Goal: Complete application form

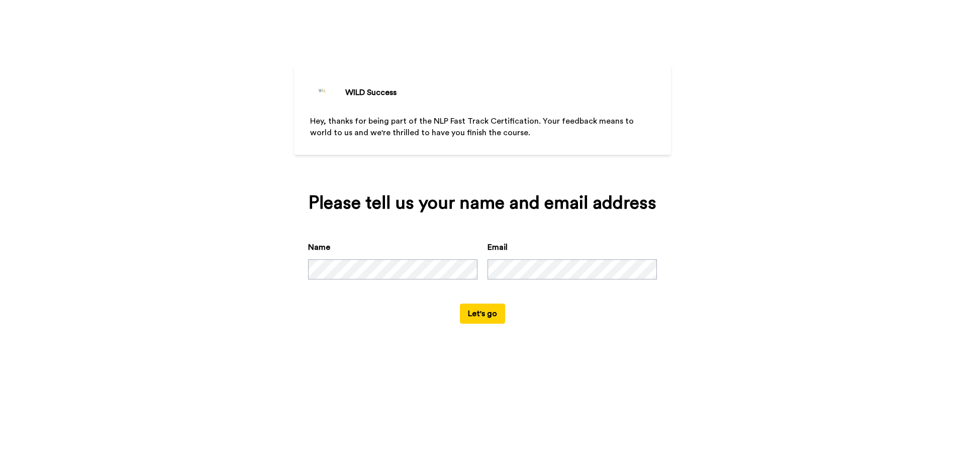
click at [478, 315] on button "Let's go" at bounding box center [482, 313] width 45 height 20
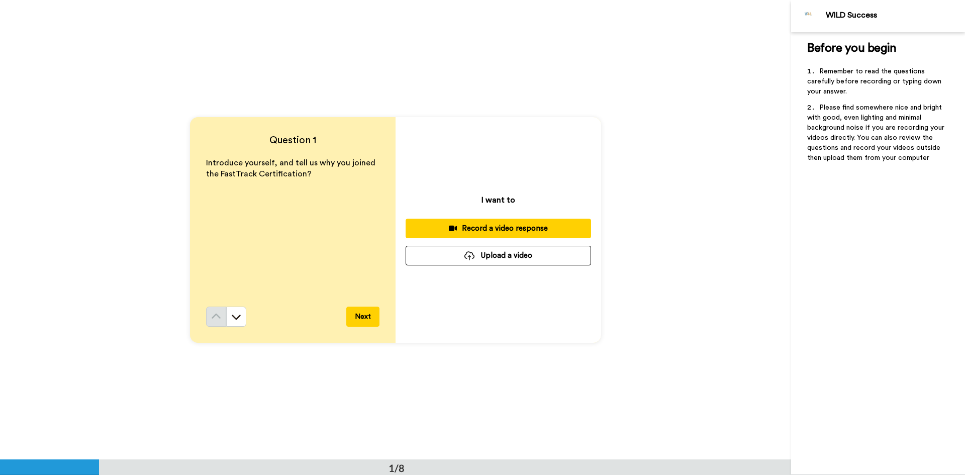
click at [493, 228] on div "Record a video response" at bounding box center [497, 228] width 169 height 11
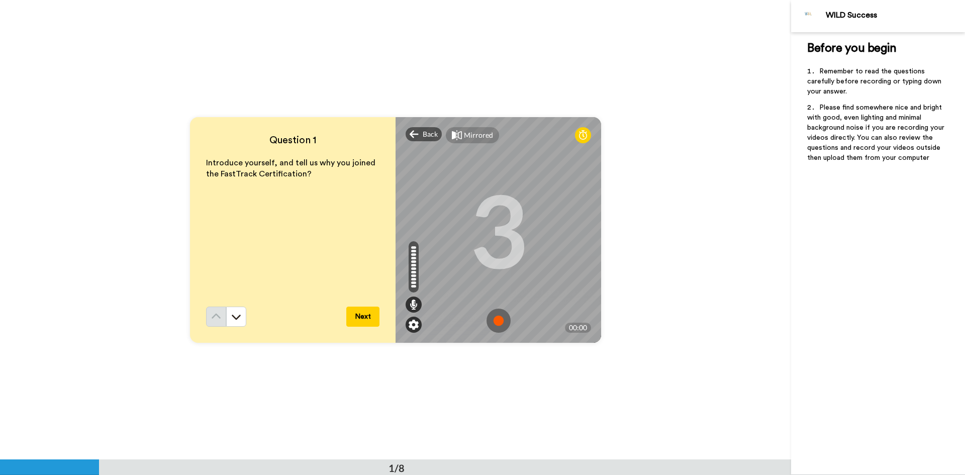
click at [410, 325] on img at bounding box center [413, 325] width 10 height 10
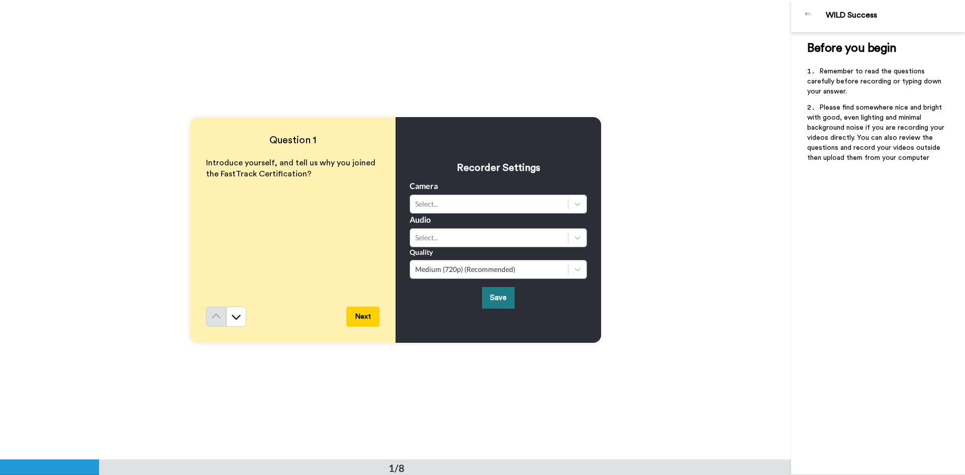
click at [501, 293] on button "Save" at bounding box center [498, 298] width 33 height 22
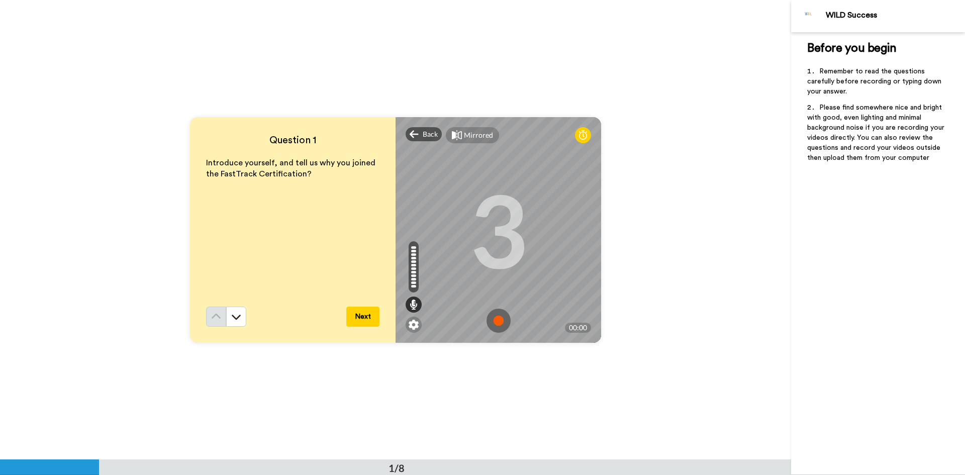
click at [496, 316] on img at bounding box center [498, 320] width 24 height 24
click at [494, 320] on img at bounding box center [498, 320] width 24 height 24
click at [494, 320] on video at bounding box center [498, 230] width 452 height 226
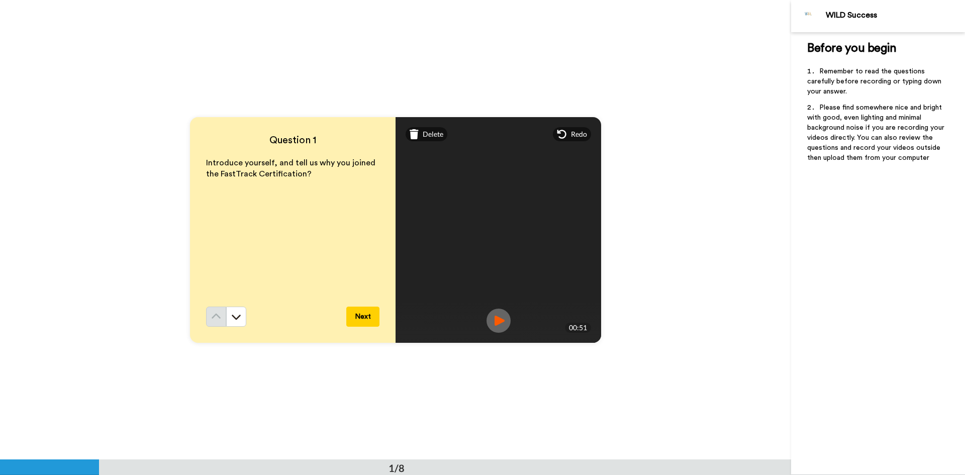
click at [495, 316] on img at bounding box center [498, 320] width 24 height 24
click at [366, 318] on button "Next" at bounding box center [362, 316] width 33 height 20
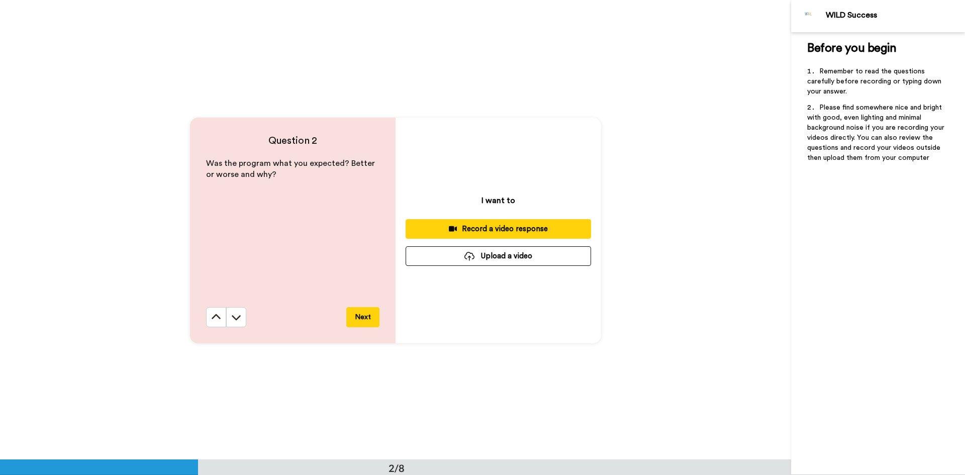
scroll to position [460, 0]
click at [498, 228] on div "Record a video response" at bounding box center [497, 228] width 169 height 11
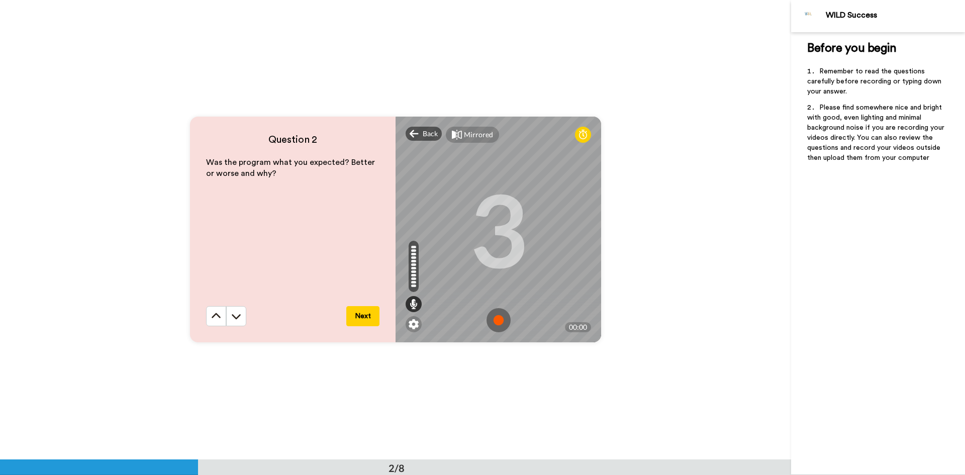
click at [494, 320] on img at bounding box center [498, 320] width 24 height 24
click at [493, 320] on img at bounding box center [498, 320] width 24 height 24
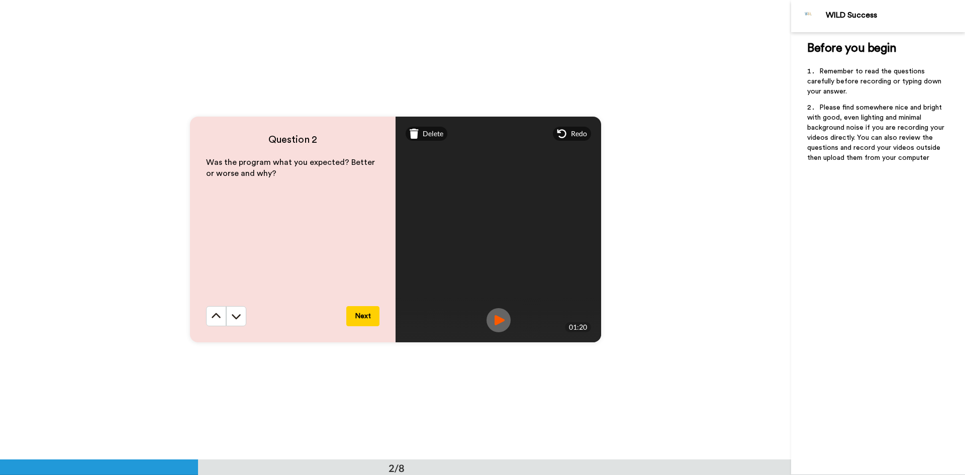
click at [500, 317] on img at bounding box center [498, 320] width 24 height 24
click at [365, 314] on button "Next" at bounding box center [362, 316] width 33 height 20
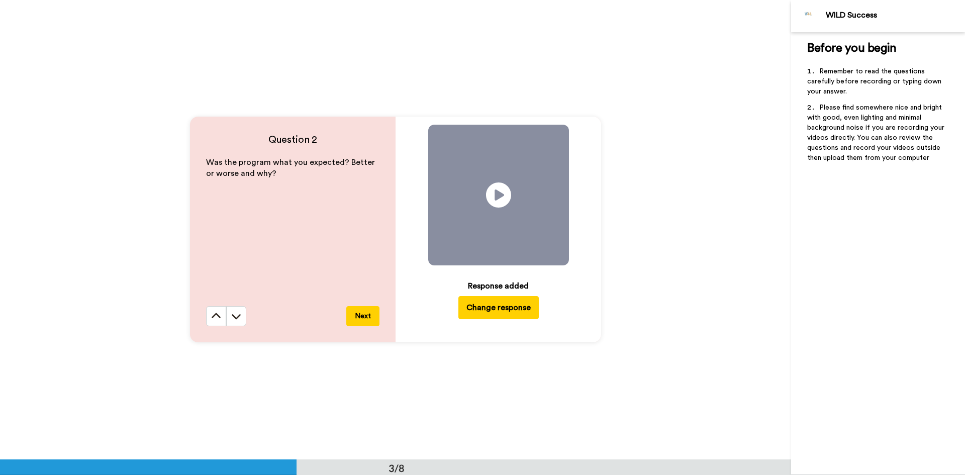
scroll to position [919, 0]
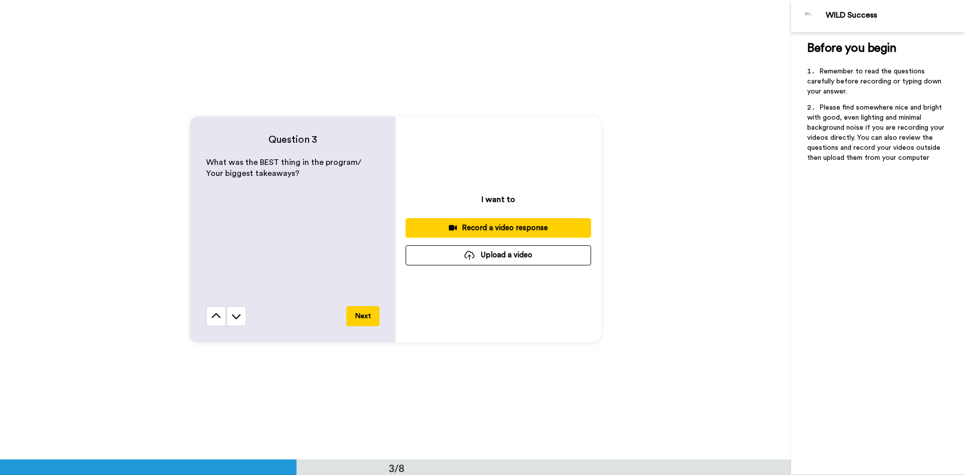
click at [482, 225] on div "Record a video response" at bounding box center [497, 228] width 169 height 11
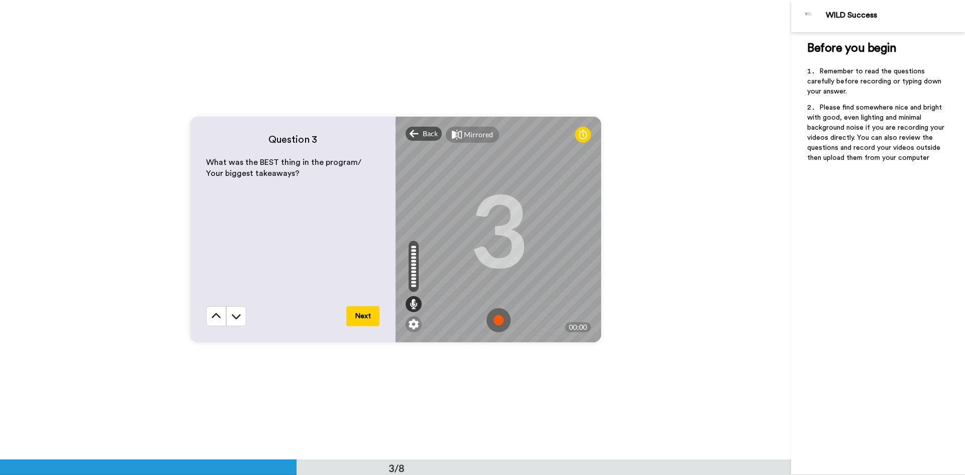
click at [498, 319] on img at bounding box center [498, 320] width 24 height 24
click at [496, 323] on img at bounding box center [498, 320] width 24 height 24
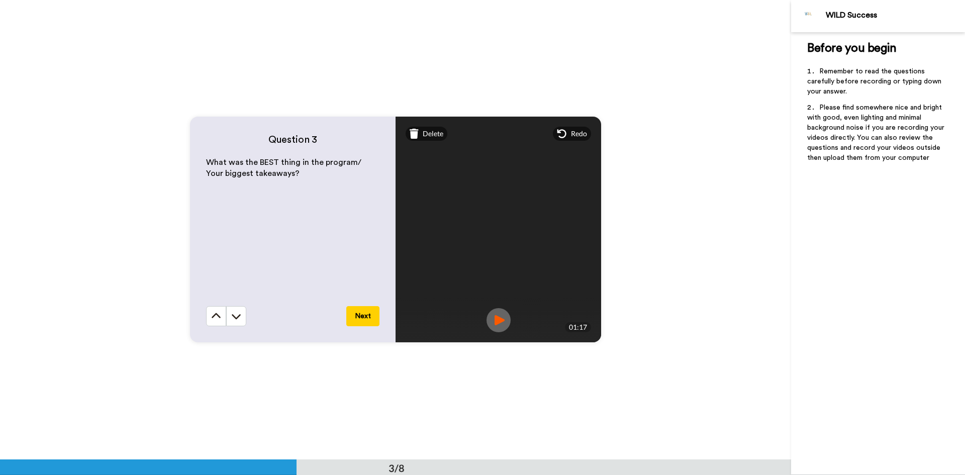
click at [496, 321] on img at bounding box center [498, 320] width 24 height 24
click at [358, 318] on button "Next" at bounding box center [362, 316] width 33 height 20
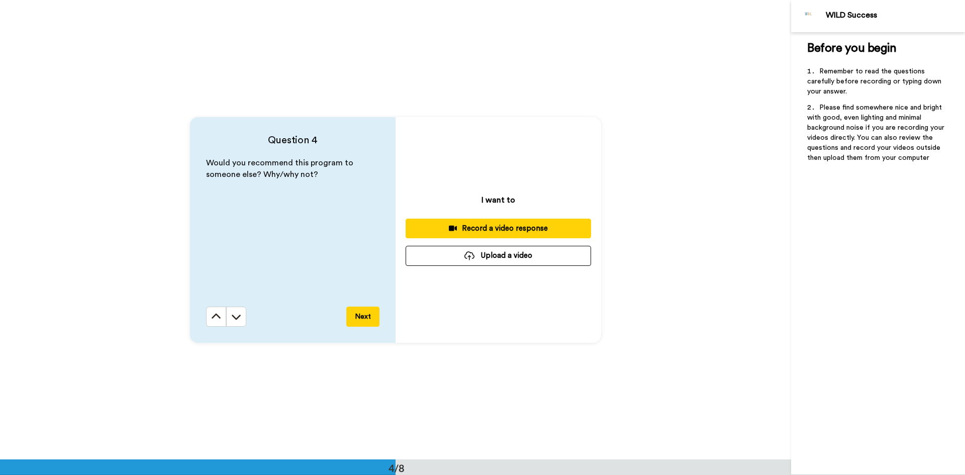
scroll to position [1378, 0]
click at [504, 229] on div "Record a video response" at bounding box center [497, 228] width 169 height 11
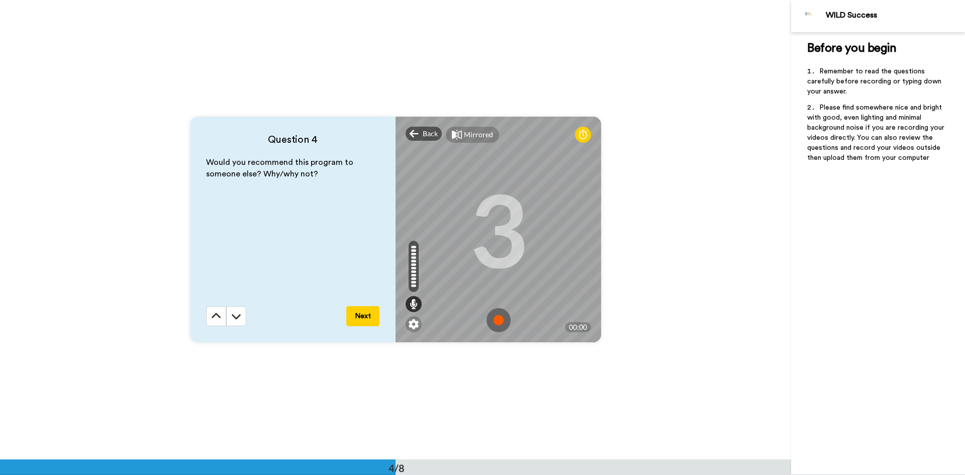
click at [497, 320] on img at bounding box center [498, 320] width 24 height 24
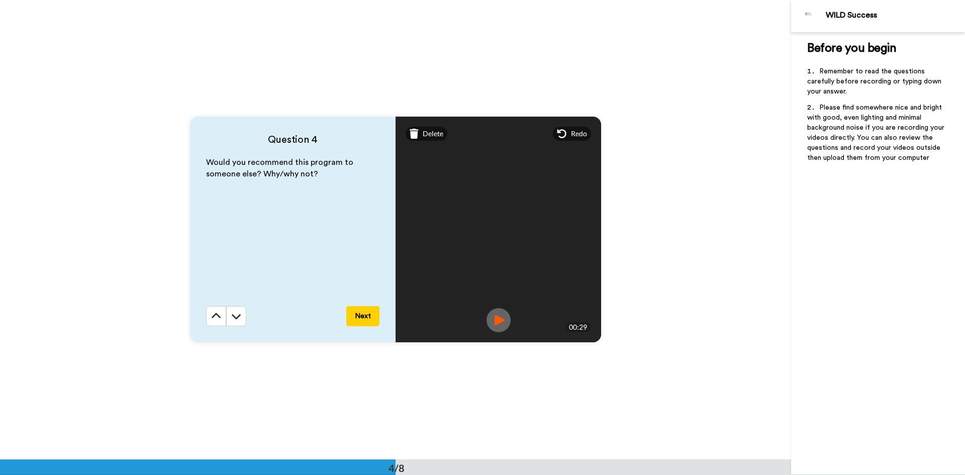
click at [496, 323] on img at bounding box center [498, 320] width 24 height 24
click at [365, 317] on button "Next" at bounding box center [362, 316] width 33 height 20
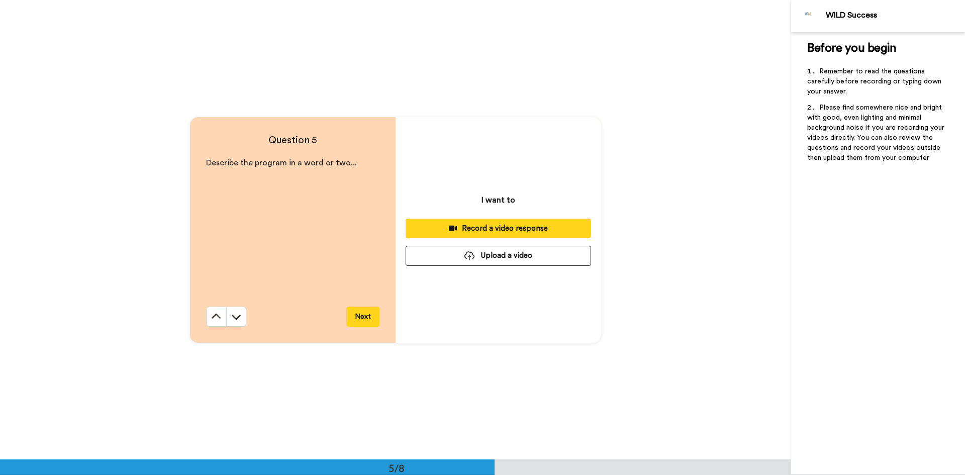
scroll to position [1837, 0]
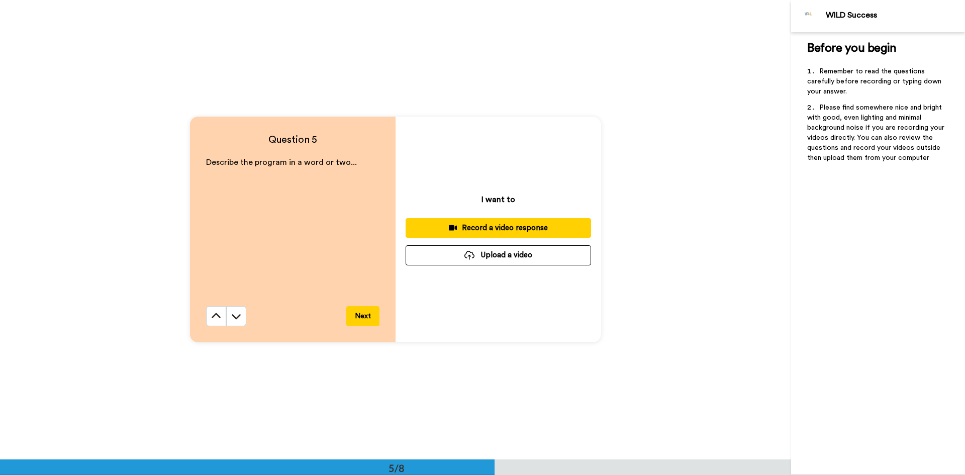
click at [483, 227] on div "Record a video response" at bounding box center [497, 228] width 169 height 11
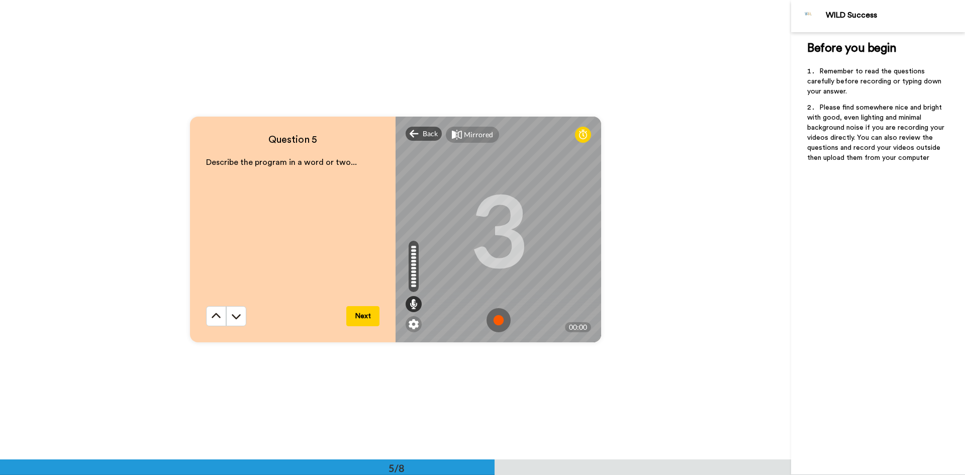
click at [495, 319] on img at bounding box center [498, 320] width 24 height 24
click at [494, 320] on img at bounding box center [498, 320] width 24 height 24
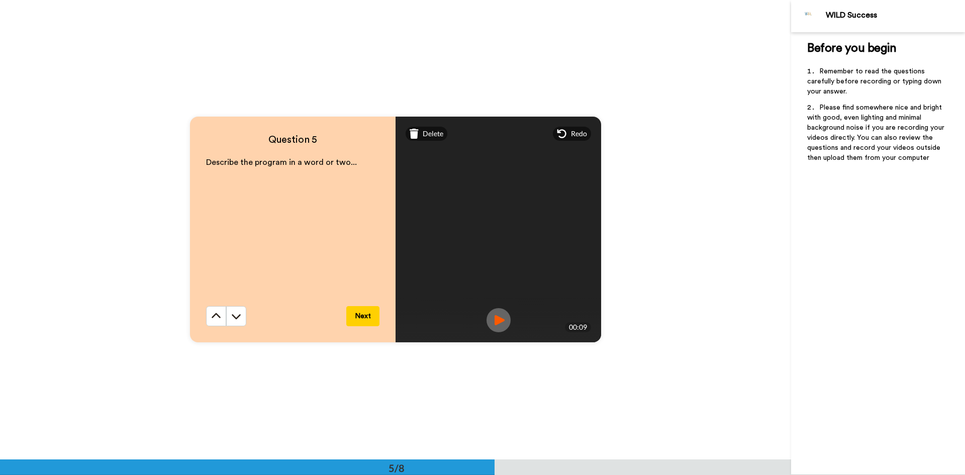
click at [492, 318] on img at bounding box center [498, 320] width 24 height 24
click at [361, 313] on button "Next" at bounding box center [362, 316] width 33 height 20
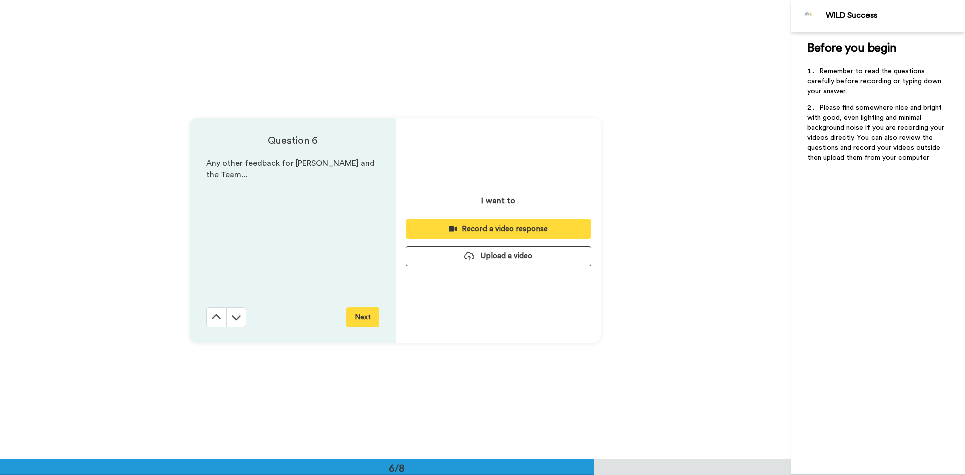
scroll to position [2296, 0]
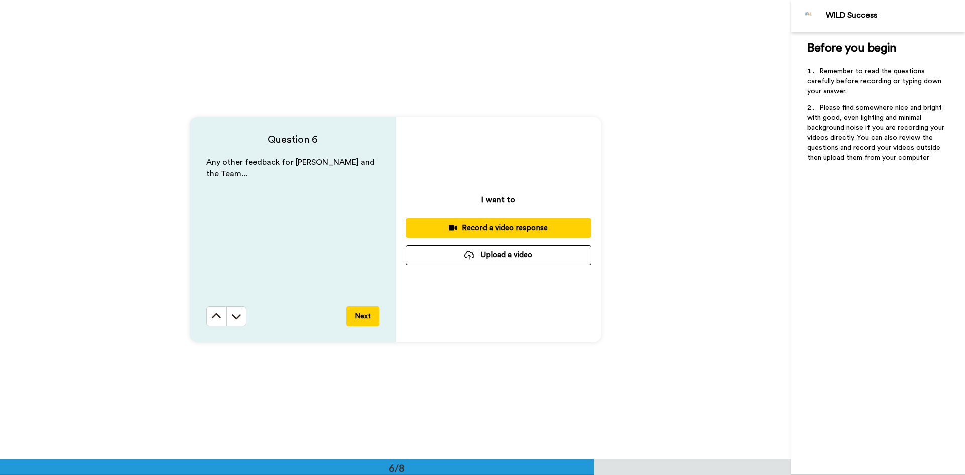
click at [499, 227] on div "Record a video response" at bounding box center [497, 228] width 169 height 11
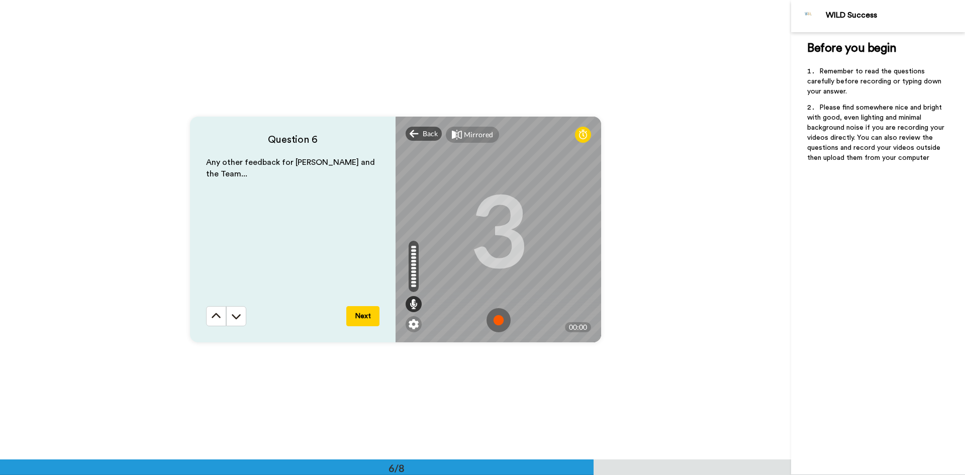
click at [492, 320] on img at bounding box center [498, 320] width 24 height 24
click at [495, 319] on img at bounding box center [498, 320] width 24 height 24
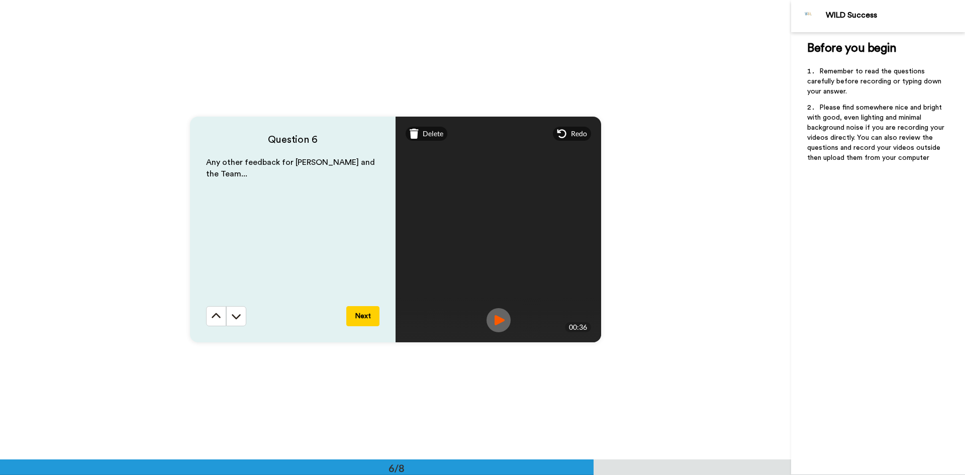
click at [359, 314] on button "Next" at bounding box center [362, 316] width 33 height 20
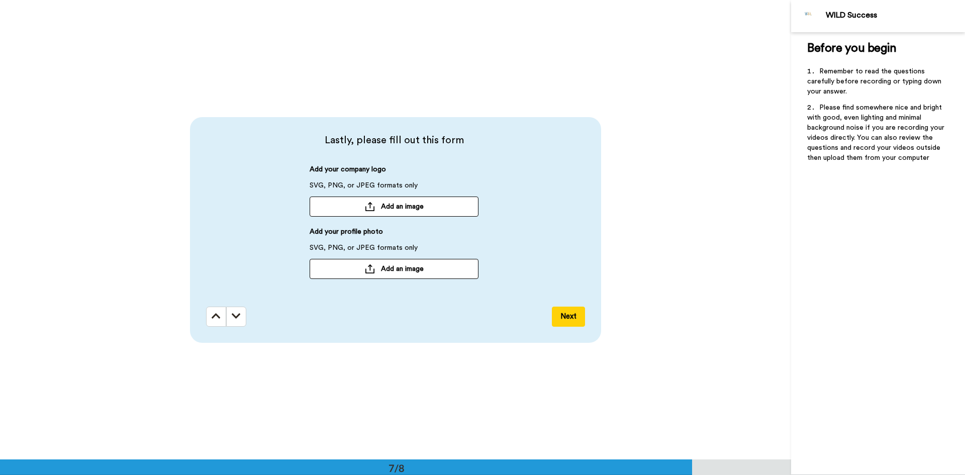
scroll to position [2755, 0]
click at [389, 205] on span "Add an image" at bounding box center [402, 206] width 43 height 10
click at [391, 267] on span "Add an image" at bounding box center [402, 268] width 43 height 10
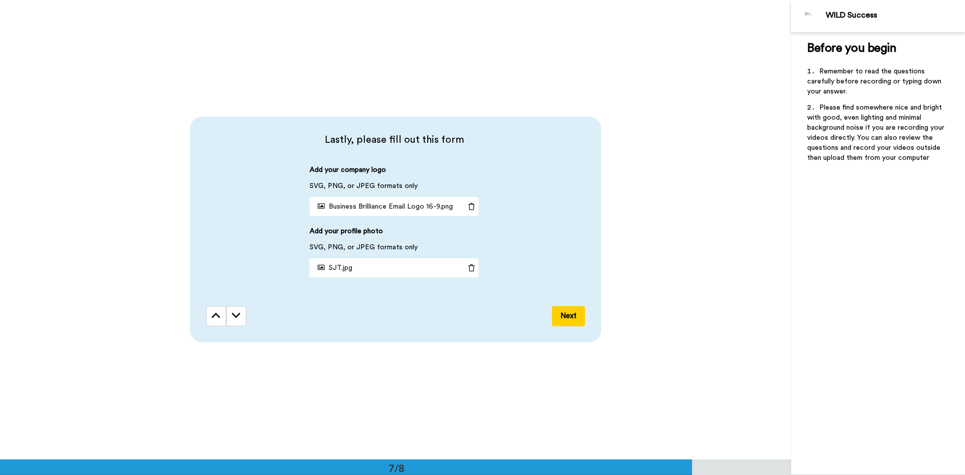
click at [567, 312] on button "Next" at bounding box center [568, 316] width 33 height 20
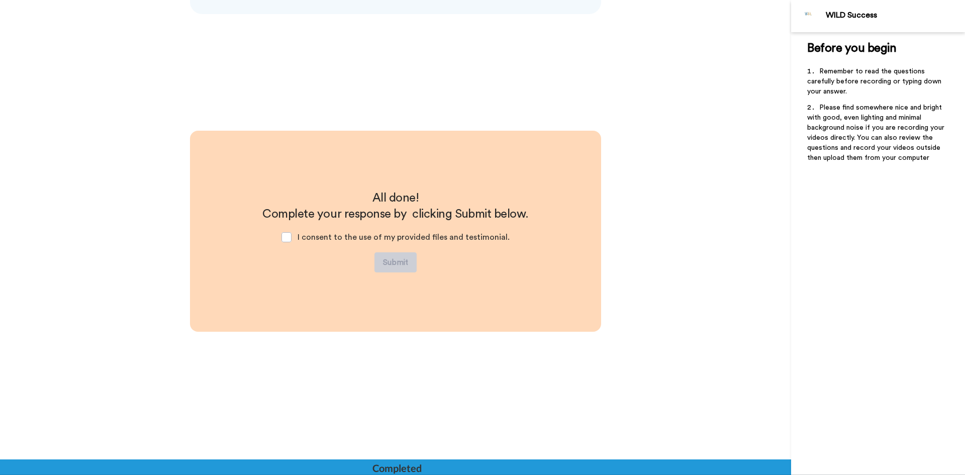
scroll to position [3086, 0]
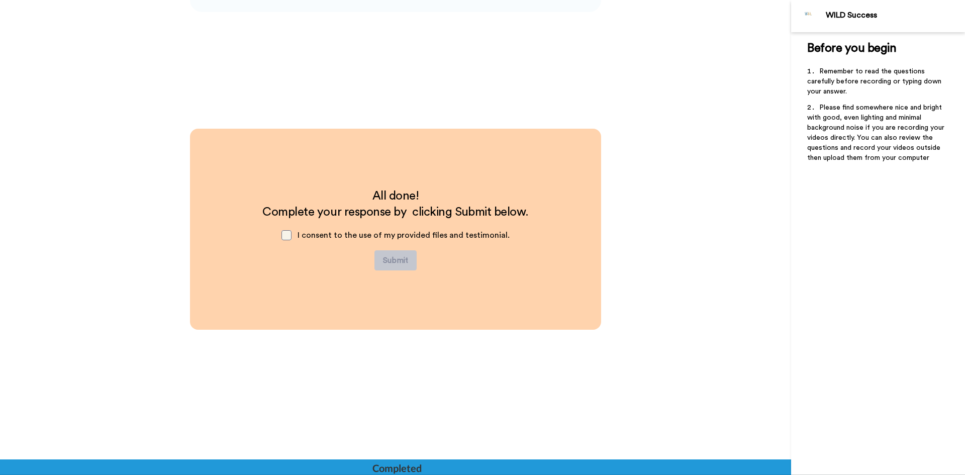
click at [284, 235] on span at bounding box center [286, 235] width 10 height 10
click at [393, 256] on button "Submit" at bounding box center [395, 260] width 42 height 20
